Goal: Check status: Check status

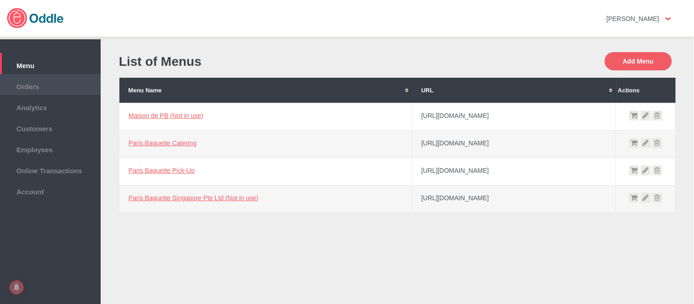
click at [34, 89] on span "Orders" at bounding box center [50, 86] width 91 height 10
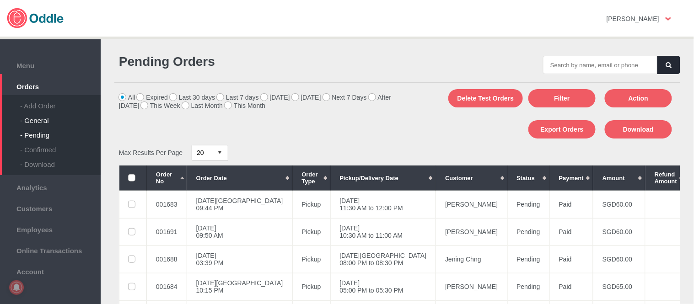
click at [40, 115] on div "- General" at bounding box center [60, 117] width 81 height 15
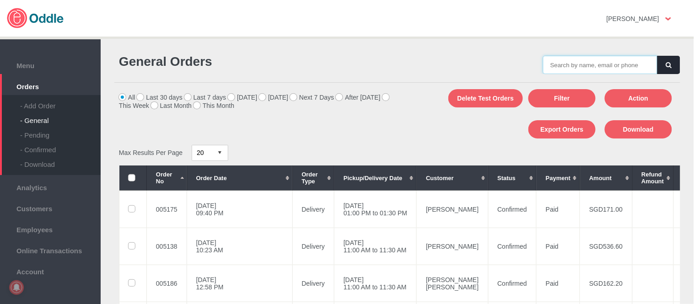
drag, startPoint x: 0, startPoint y: 0, endPoint x: 594, endPoint y: 66, distance: 597.4
click at [594, 66] on input "text" at bounding box center [600, 65] width 114 height 18
paste input "005193"
type input "005193"
click at [670, 69] on button "button" at bounding box center [668, 65] width 23 height 18
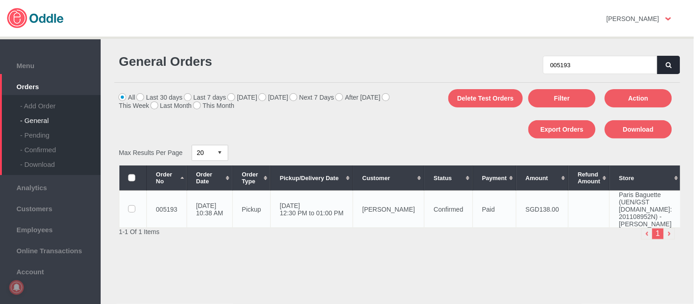
click at [410, 228] on td "[PERSON_NAME]" at bounding box center [388, 209] width 71 height 37
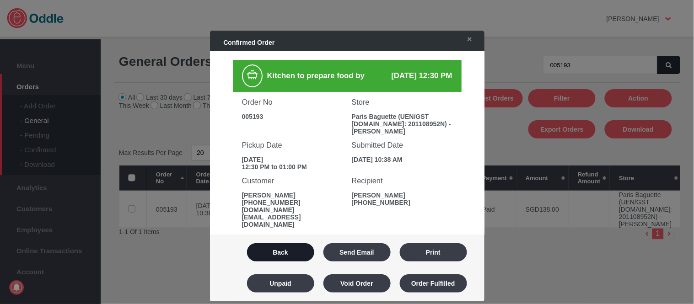
click at [292, 253] on button "Back" at bounding box center [280, 252] width 67 height 18
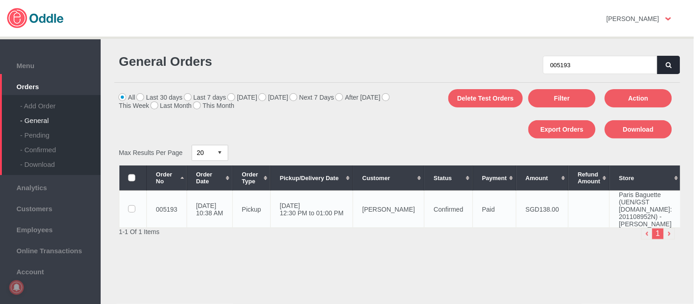
click at [431, 209] on td "Confirmed" at bounding box center [449, 209] width 48 height 37
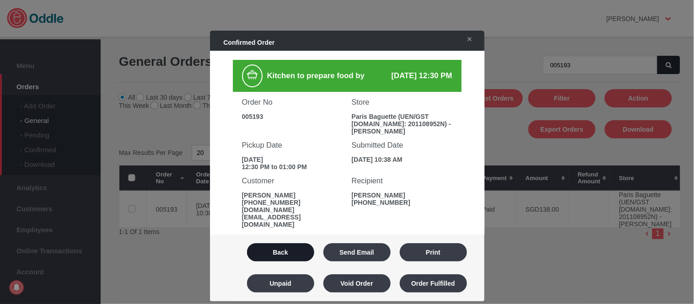
click at [290, 261] on button "Back" at bounding box center [280, 252] width 67 height 18
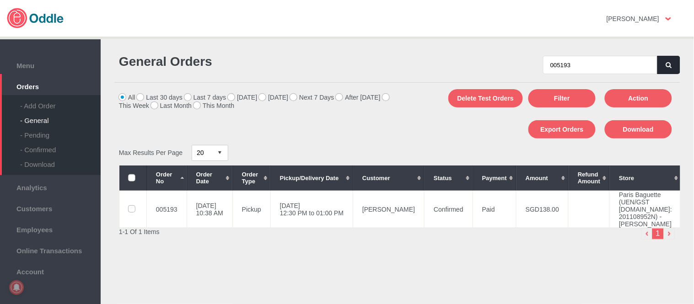
click at [671, 70] on button "button" at bounding box center [668, 65] width 23 height 18
